Goal: Transaction & Acquisition: Obtain resource

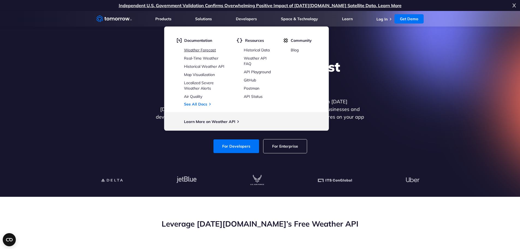
click at [205, 51] on link "Weather Forecast" at bounding box center [200, 50] width 32 height 5
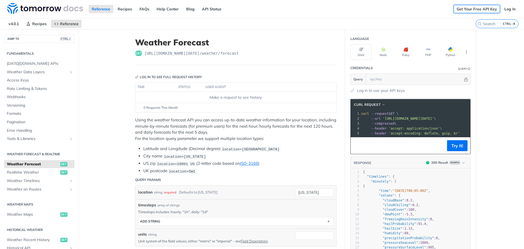
click at [482, 8] on link "Get Your Free API Key" at bounding box center [477, 9] width 46 height 8
click at [507, 11] on link "Log In" at bounding box center [510, 9] width 17 height 8
